Goal: Navigation & Orientation: Go to known website

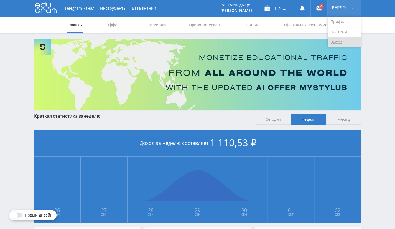
click at [345, 40] on link "Выход" at bounding box center [344, 42] width 33 height 10
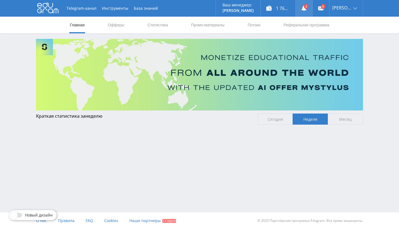
click at [311, 7] on link at bounding box center [304, 8] width 17 height 17
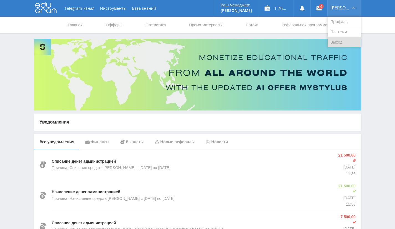
click at [339, 42] on link "Выход" at bounding box center [344, 42] width 33 height 10
